Goal: Task Accomplishment & Management: Use online tool/utility

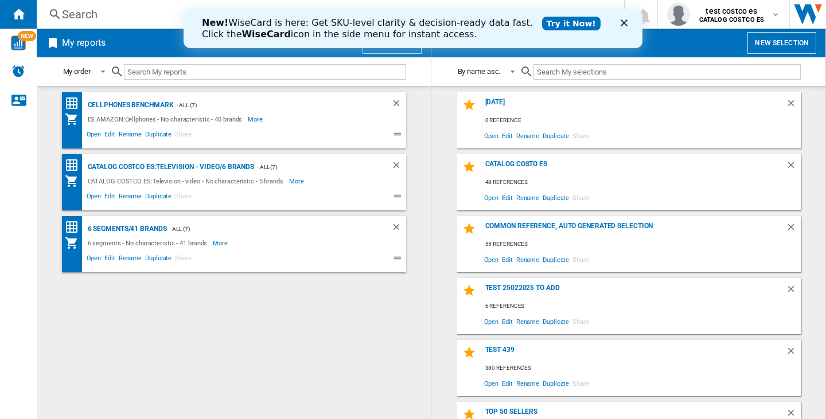
click at [623, 21] on icon "Fermer" at bounding box center [624, 23] width 7 height 7
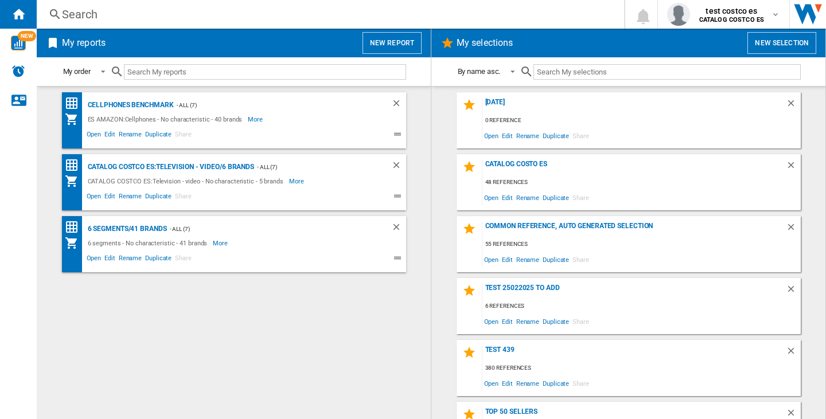
click at [770, 47] on button "New selection" at bounding box center [781, 43] width 69 height 22
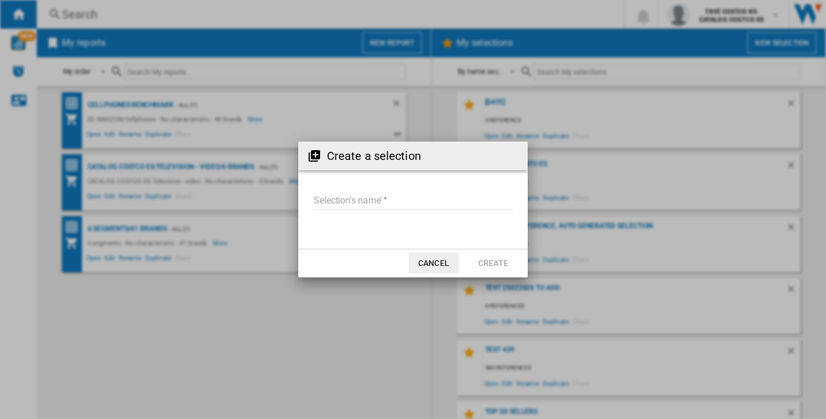
click at [414, 207] on input "Selection's name'" at bounding box center [413, 201] width 200 height 17
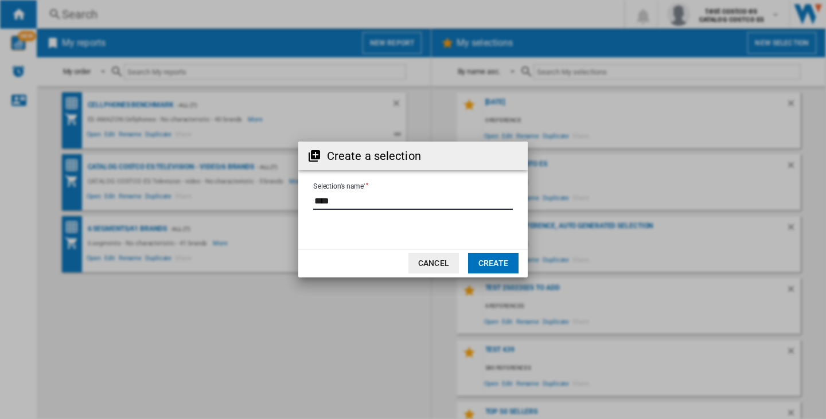
type input "****"
click at [497, 256] on button "Create" at bounding box center [493, 263] width 50 height 21
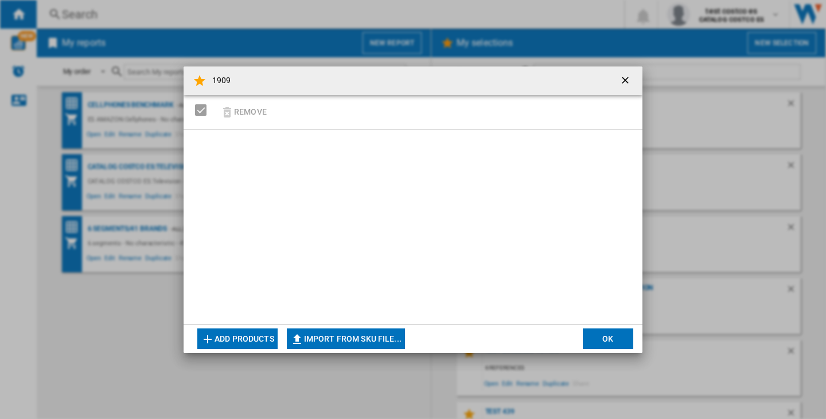
click at [324, 348] on button "Import from SKU file..." at bounding box center [346, 339] width 118 height 21
type input "**********"
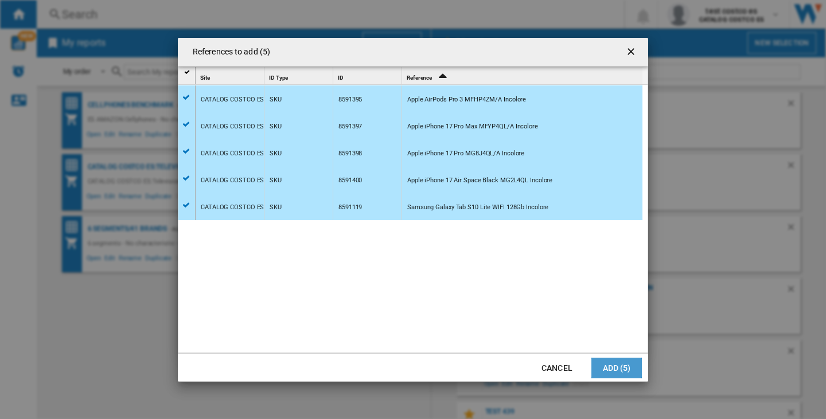
click at [626, 364] on button "Add (5)" at bounding box center [616, 368] width 50 height 21
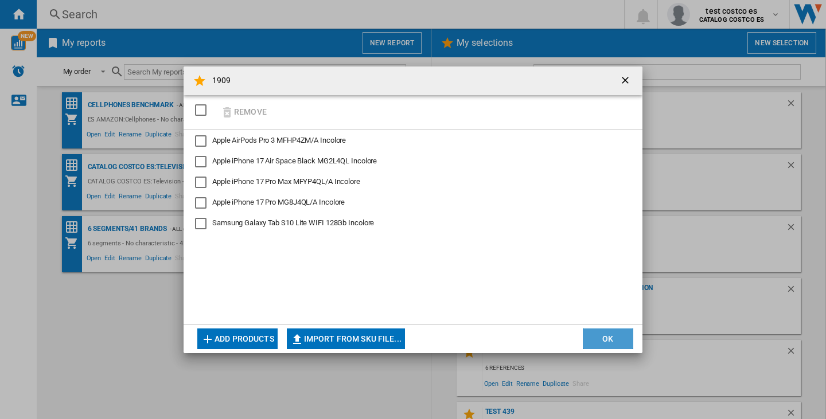
click at [594, 345] on button "OK" at bounding box center [608, 339] width 50 height 21
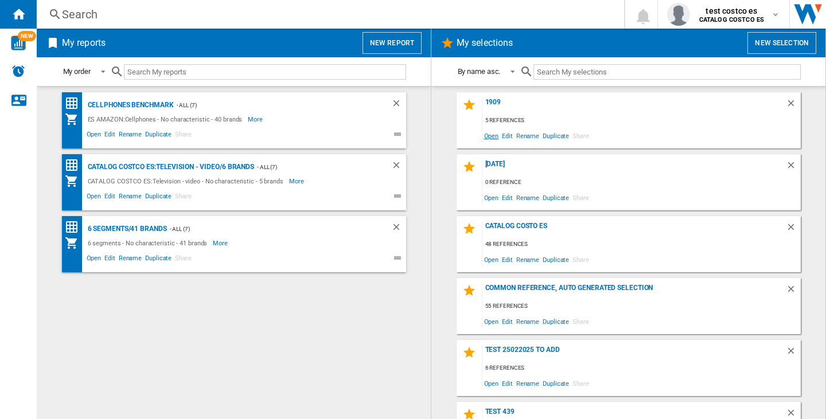
click at [485, 136] on span "Open" at bounding box center [491, 135] width 18 height 15
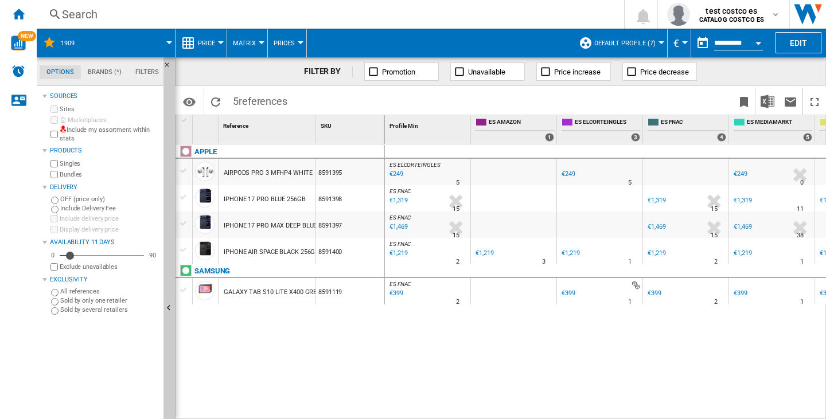
click at [545, 356] on div "ES ELCORTEINGLES : ES ELCORTEINGLES -1.0 % €249 % N/A 5 ES ELCORTEINGLES : ES E…" at bounding box center [606, 282] width 442 height 275
click at [773, 97] on img "Download in Excel" at bounding box center [768, 102] width 14 height 14
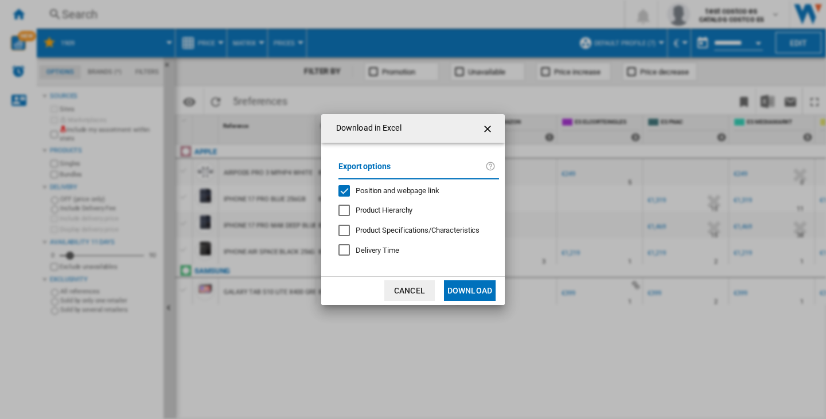
click at [362, 192] on span "Position and webpage link" at bounding box center [398, 190] width 84 height 9
click at [484, 126] on ng-md-icon "getI18NText('BUTTONS.CLOSE_DIALOG')" at bounding box center [489, 129] width 14 height 14
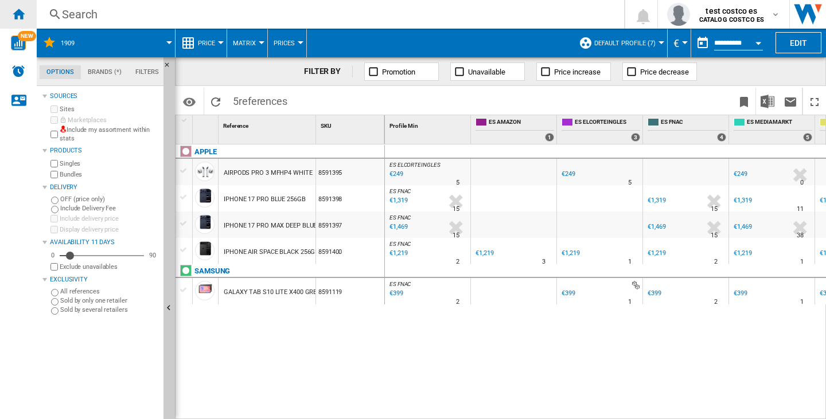
click at [17, 18] on ng-md-icon "Home" at bounding box center [18, 14] width 14 height 14
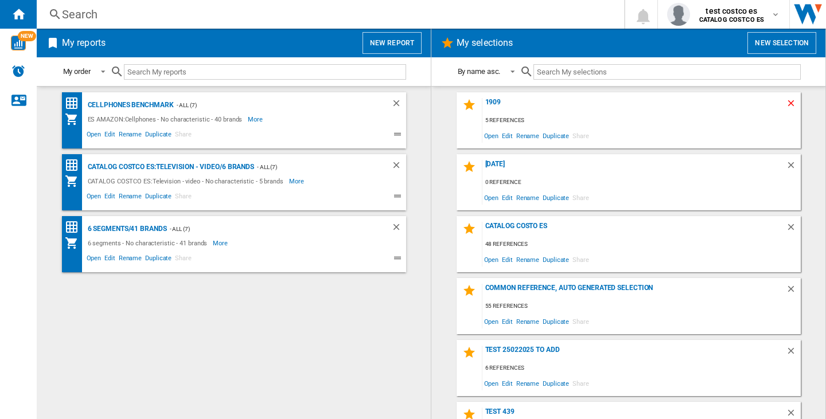
click at [786, 102] on ng-md-icon "Delete" at bounding box center [793, 105] width 14 height 14
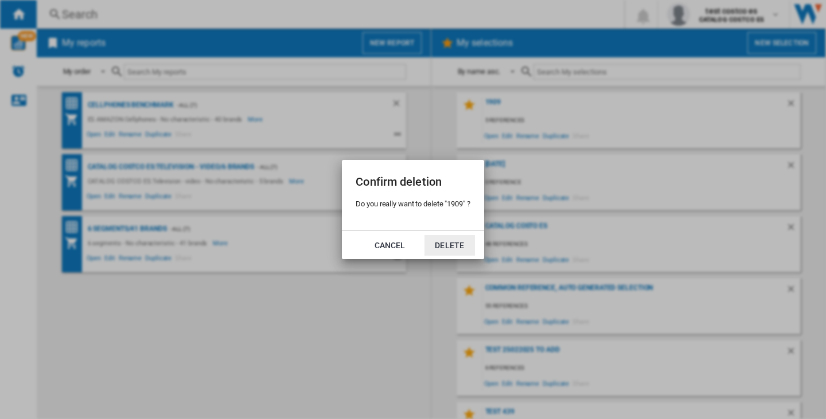
click at [466, 244] on button "Delete" at bounding box center [449, 245] width 50 height 21
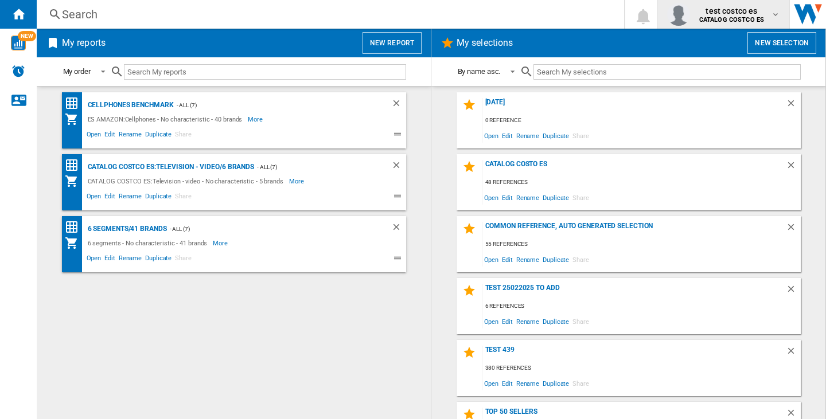
click at [754, 20] on b "CATALOG COSTCO ES" at bounding box center [731, 19] width 65 height 7
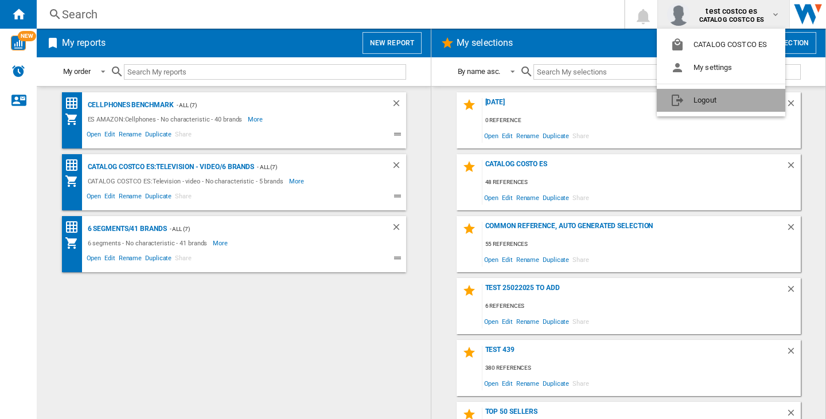
click at [718, 104] on button "Logout" at bounding box center [721, 100] width 128 height 23
